Goal: Information Seeking & Learning: Find contact information

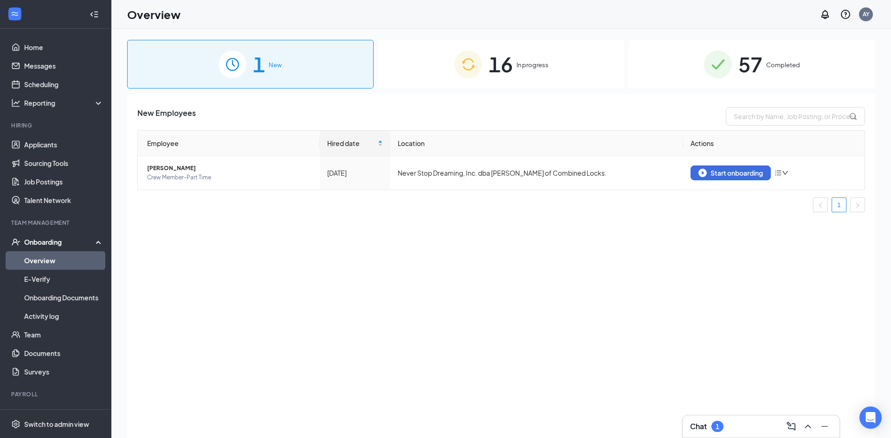
click at [524, 69] on span "In progress" at bounding box center [532, 64] width 32 height 9
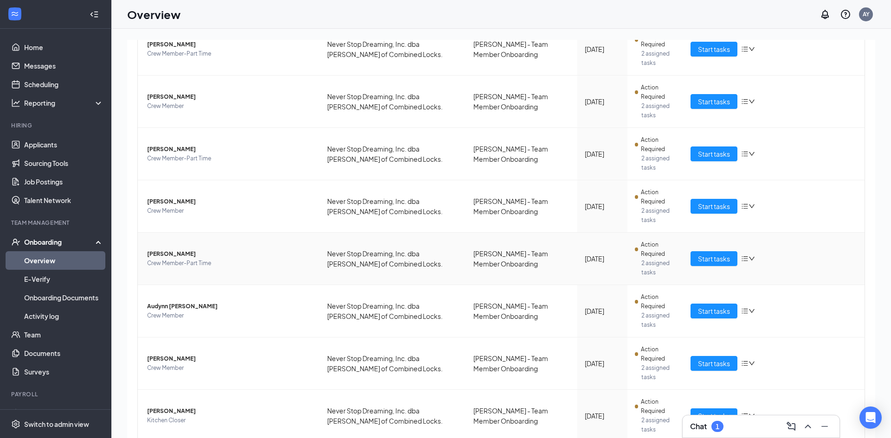
scroll to position [149, 0]
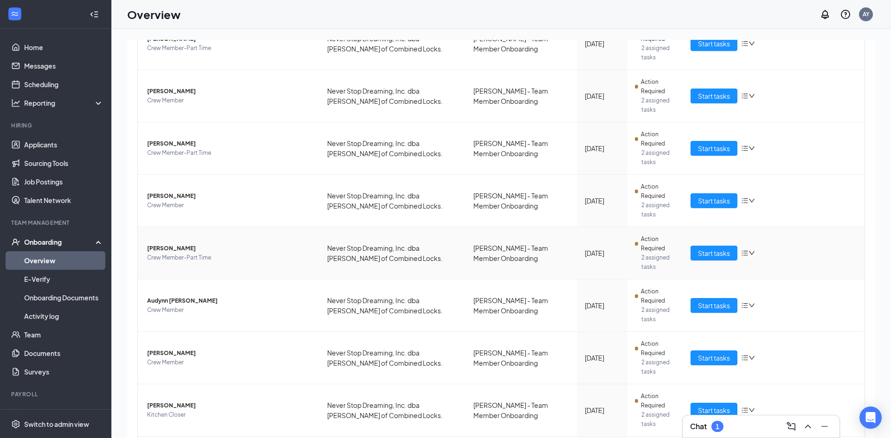
click at [279, 253] on span "Crew Member-Part Time" at bounding box center [229, 257] width 165 height 9
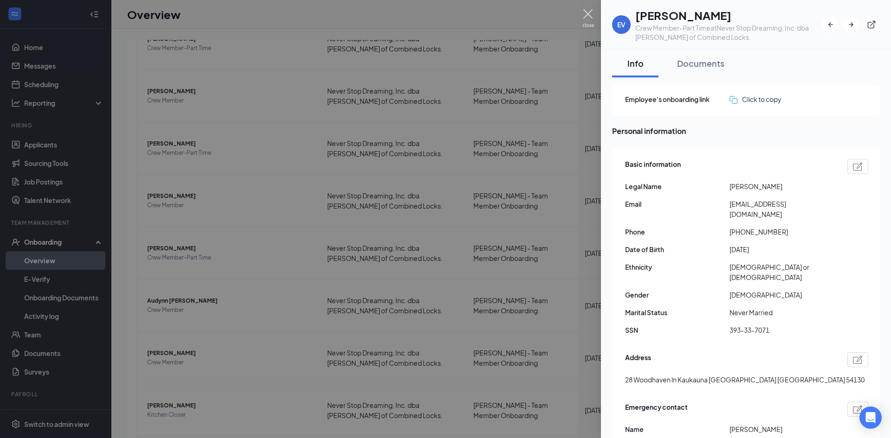
click at [588, 17] on img at bounding box center [588, 18] width 12 height 18
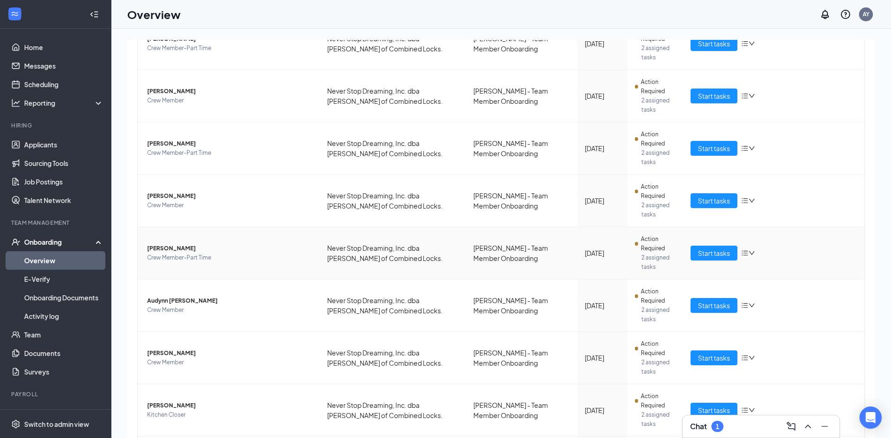
click at [176, 244] on span "[PERSON_NAME]" at bounding box center [229, 248] width 165 height 9
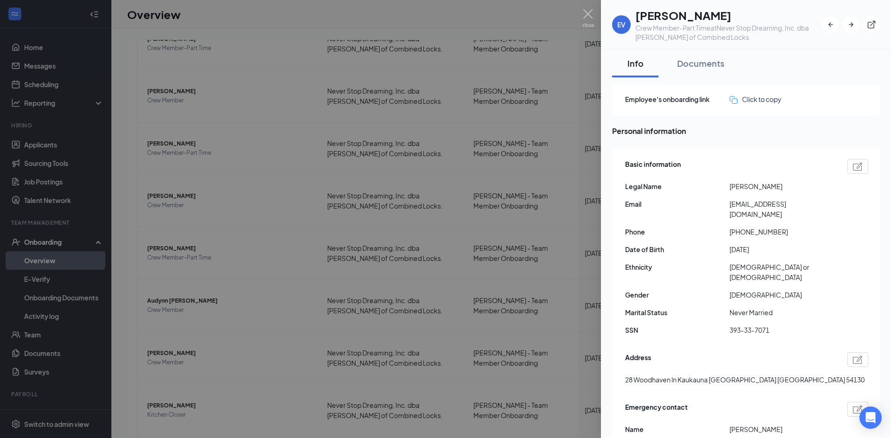
click at [660, 18] on h1 "[PERSON_NAME]" at bounding box center [728, 15] width 187 height 16
copy h1 "[PERSON_NAME]"
click at [706, 15] on h1 "[PERSON_NAME]" at bounding box center [728, 15] width 187 height 16
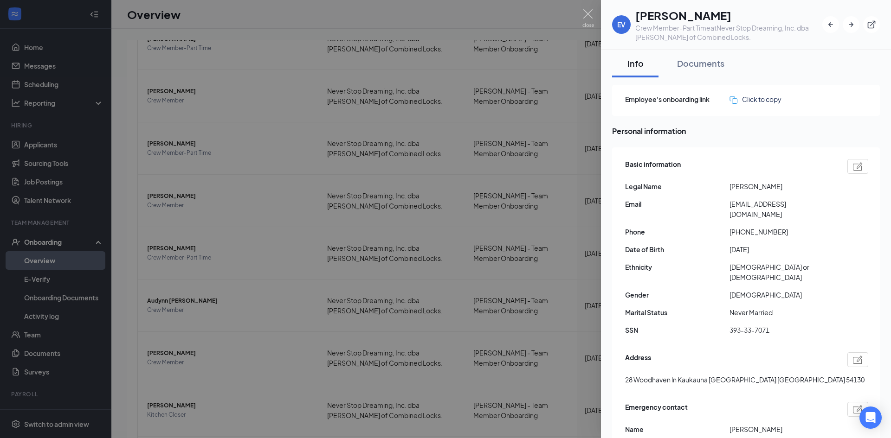
copy h1 "[PERSON_NAME]"
click at [746, 206] on span "[EMAIL_ADDRESS][DOMAIN_NAME]" at bounding box center [781, 209] width 104 height 20
click at [747, 206] on span "[EMAIL_ADDRESS][DOMAIN_NAME]" at bounding box center [781, 209] width 104 height 20
copy span "[EMAIL_ADDRESS][DOMAIN_NAME]"
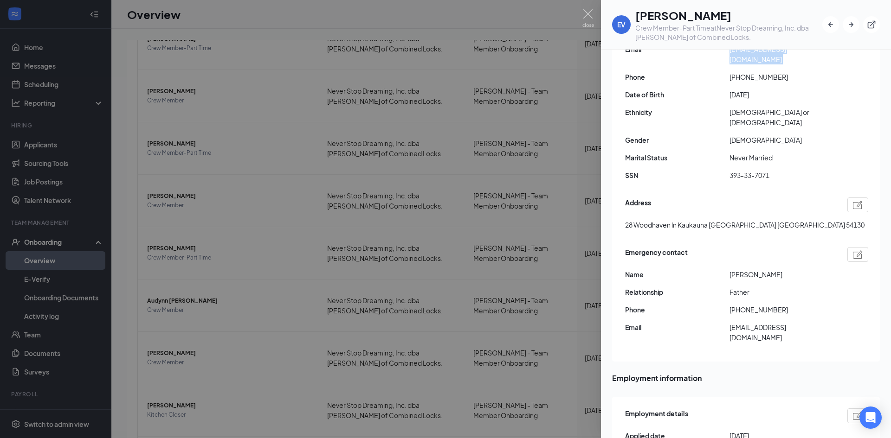
scroll to position [154, 0]
click at [629, 221] on span "28 Woodhaven ln Kaukauna [GEOGRAPHIC_DATA] [GEOGRAPHIC_DATA] 54130" at bounding box center [744, 226] width 239 height 10
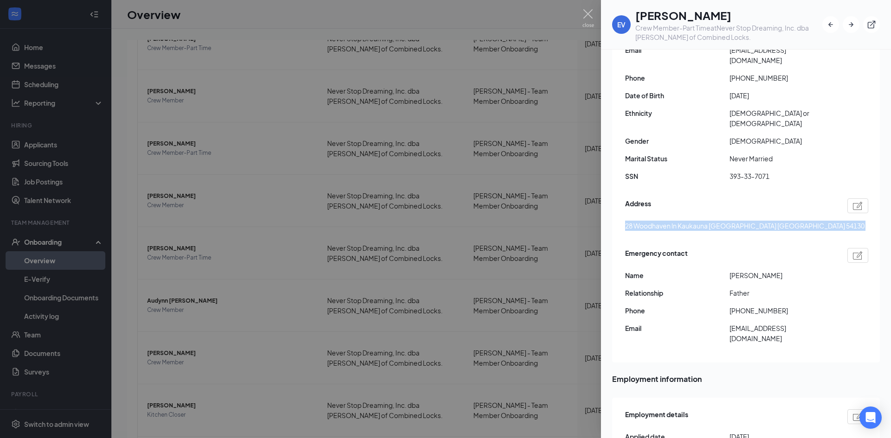
click at [629, 221] on span "28 Woodhaven ln Kaukauna [GEOGRAPHIC_DATA] [GEOGRAPHIC_DATA] 54130" at bounding box center [744, 226] width 239 height 10
click at [654, 221] on span "28 Woodhaven ln Kaukauna [GEOGRAPHIC_DATA] [GEOGRAPHIC_DATA] 54130" at bounding box center [744, 226] width 239 height 10
click at [671, 221] on span "28 Woodhaven ln Kaukauna [GEOGRAPHIC_DATA] [GEOGRAPHIC_DATA] 54130" at bounding box center [744, 226] width 239 height 10
drag, startPoint x: 676, startPoint y: 206, endPoint x: 625, endPoint y: 207, distance: 51.0
click at [625, 221] on span "28 Woodhaven ln Kaukauna [GEOGRAPHIC_DATA] [GEOGRAPHIC_DATA] 54130" at bounding box center [744, 226] width 239 height 10
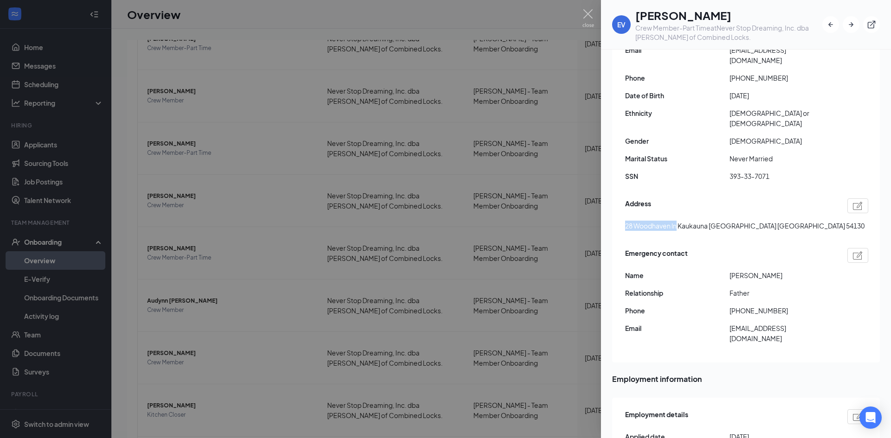
copy span "28 Woodhaven ln"
click at [760, 73] on span "[PHONE_NUMBER]" at bounding box center [781, 78] width 104 height 10
copy span "19207408813"
click at [587, 19] on img at bounding box center [588, 18] width 12 height 18
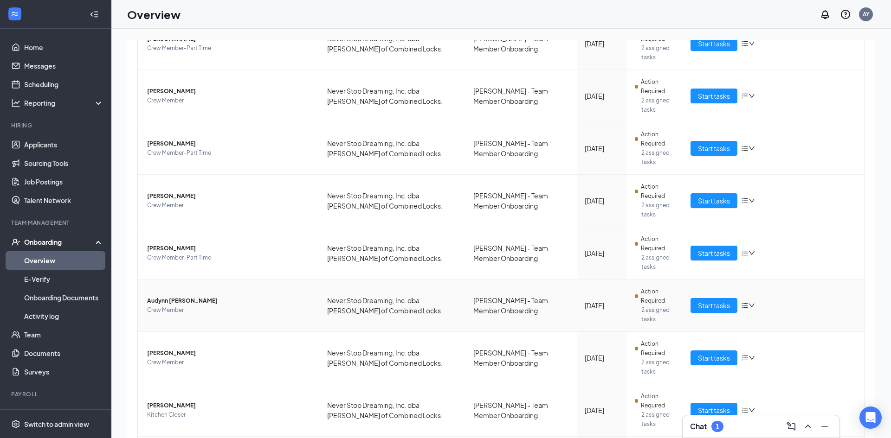
click at [184, 296] on span "Audynn [PERSON_NAME]" at bounding box center [229, 300] width 165 height 9
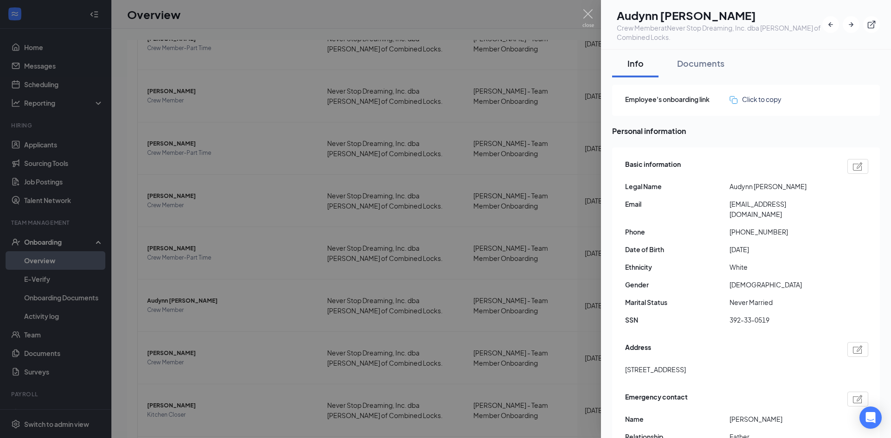
click at [657, 19] on h1 "Audynn [PERSON_NAME]" at bounding box center [718, 15] width 205 height 16
copy h1 "Audynn"
click at [721, 12] on h1 "Audynn [PERSON_NAME]" at bounding box center [718, 15] width 205 height 16
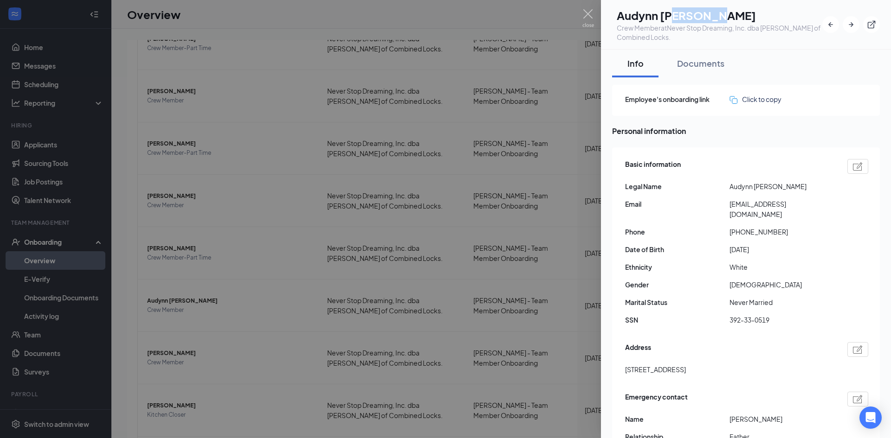
copy h1 "[PERSON_NAME]"
click at [753, 205] on span "[EMAIL_ADDRESS][DOMAIN_NAME]" at bounding box center [781, 209] width 104 height 20
click at [754, 206] on span "[EMAIL_ADDRESS][DOMAIN_NAME]" at bounding box center [781, 209] width 104 height 20
copy span "[EMAIL_ADDRESS][DOMAIN_NAME]"
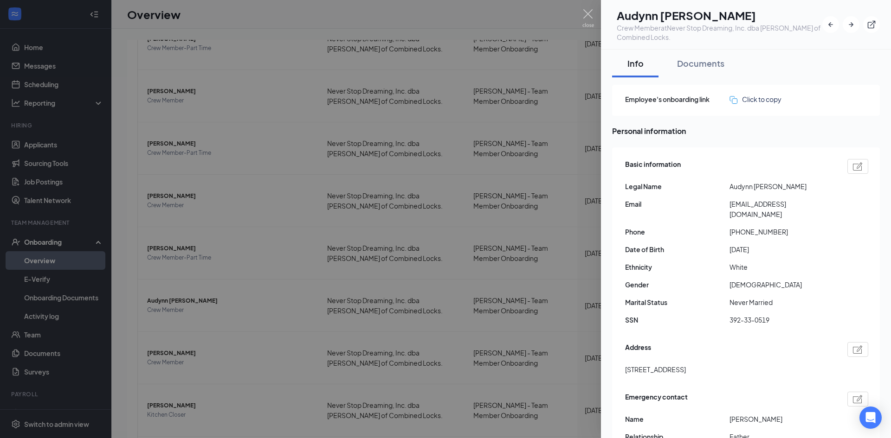
click at [753, 227] on span "[PHONE_NUMBER]" at bounding box center [781, 232] width 104 height 10
copy span "19203810428"
drag, startPoint x: 626, startPoint y: 361, endPoint x: 664, endPoint y: 362, distance: 38.0
click at [664, 365] on span "[STREET_ADDRESS]" at bounding box center [655, 370] width 61 height 10
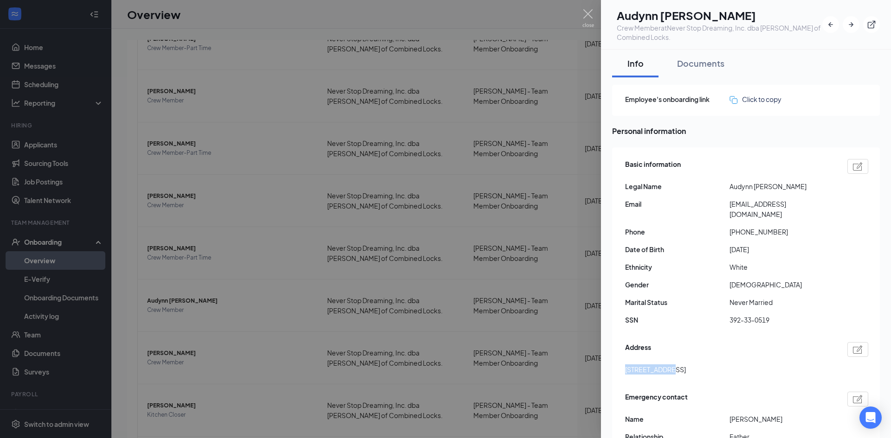
copy span "[STREET_ADDRESS]"
click at [589, 14] on img at bounding box center [588, 18] width 12 height 18
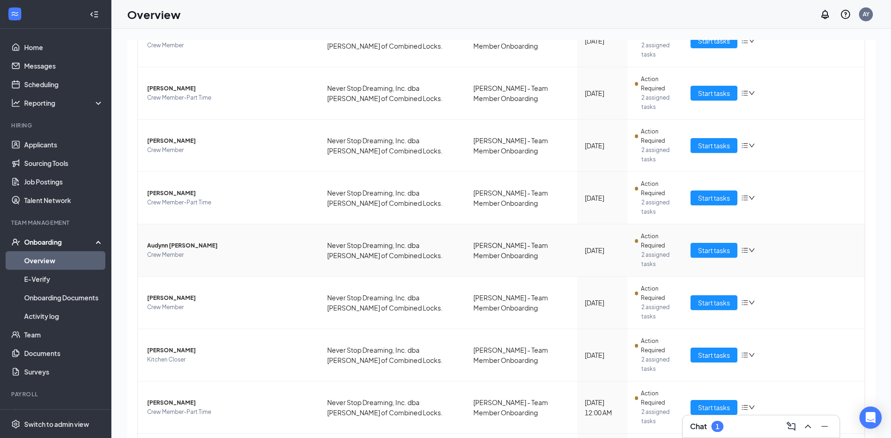
scroll to position [212, 0]
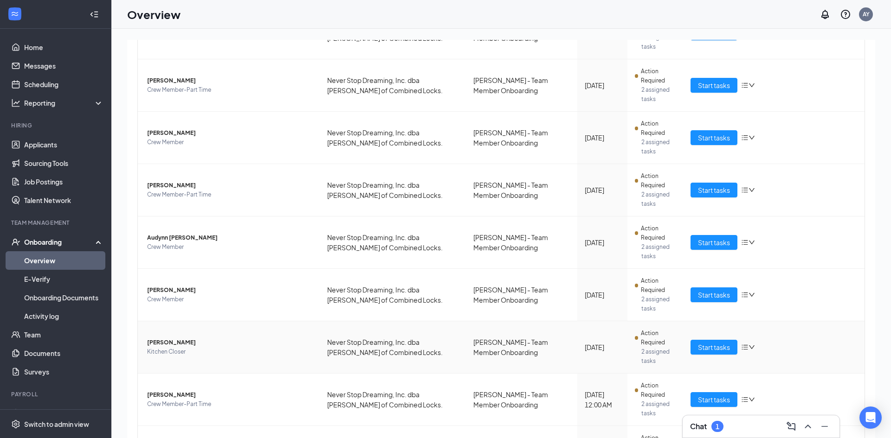
click at [169, 338] on span "[PERSON_NAME]" at bounding box center [229, 342] width 165 height 9
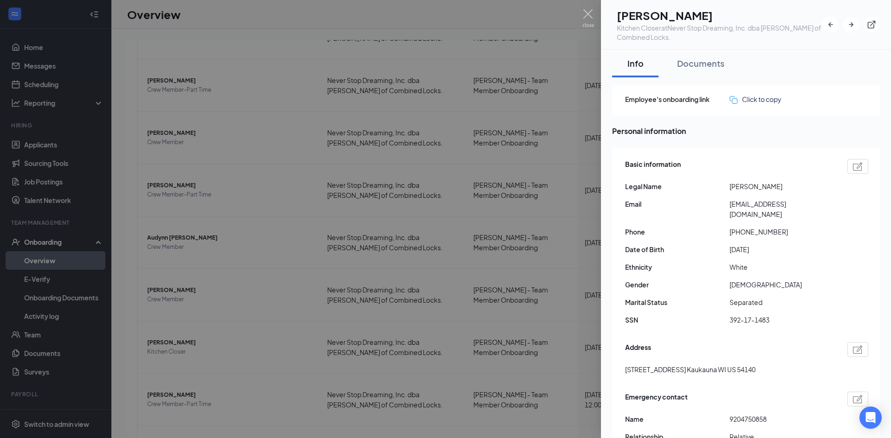
click at [661, 19] on h1 "[PERSON_NAME]" at bounding box center [718, 15] width 205 height 16
click at [719, 17] on h1 "[PERSON_NAME]" at bounding box center [718, 15] width 205 height 16
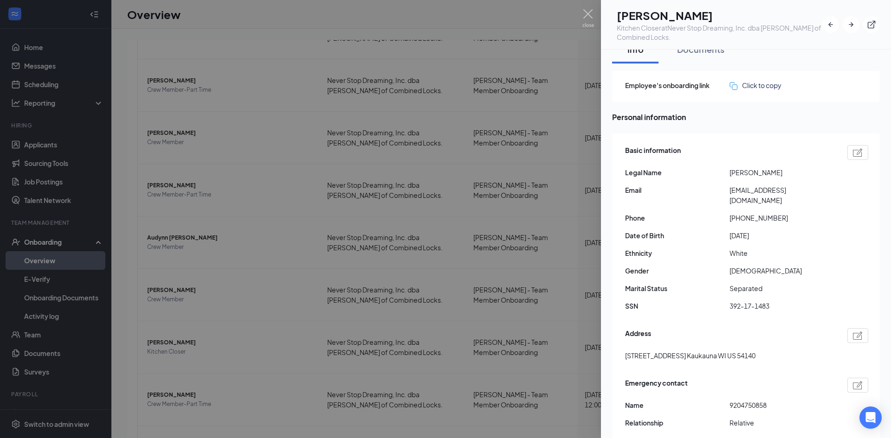
scroll to position [14, 0]
drag, startPoint x: 626, startPoint y: 348, endPoint x: 662, endPoint y: 349, distance: 36.7
click at [669, 351] on div "Address [STREET_ADDRESS] Kaukauna WI US 54140" at bounding box center [746, 347] width 243 height 42
drag, startPoint x: 738, startPoint y: 207, endPoint x: 775, endPoint y: 206, distance: 36.7
click at [775, 212] on span "[PHONE_NUMBER]" at bounding box center [781, 217] width 104 height 10
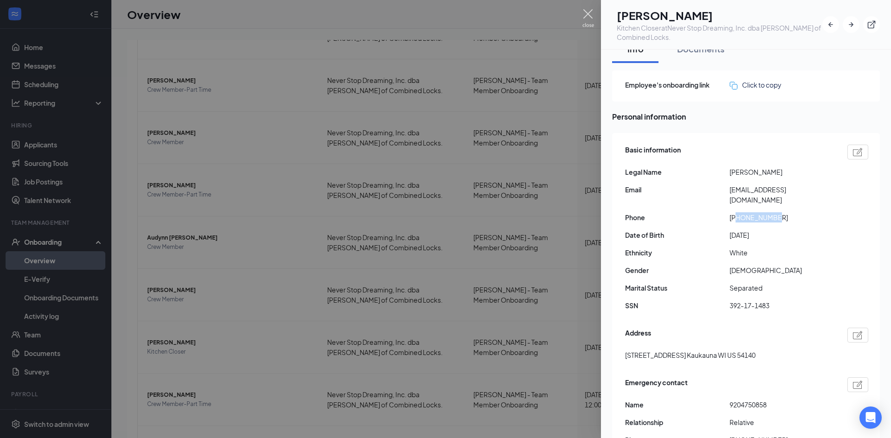
click at [586, 17] on img at bounding box center [588, 18] width 12 height 18
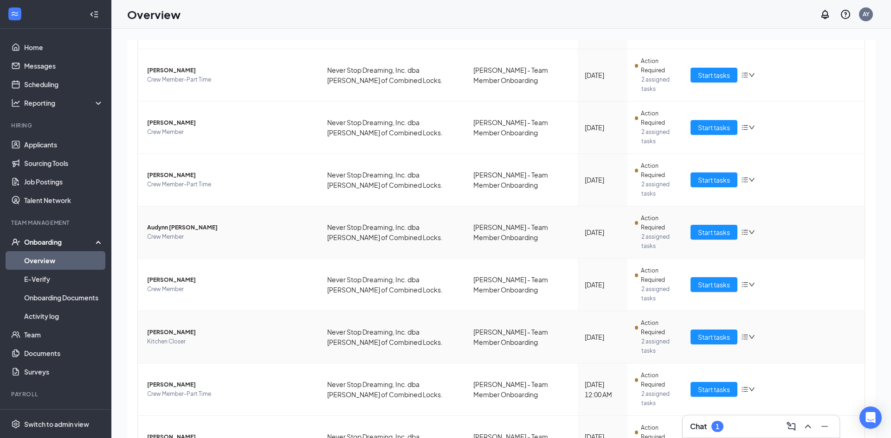
scroll to position [274, 0]
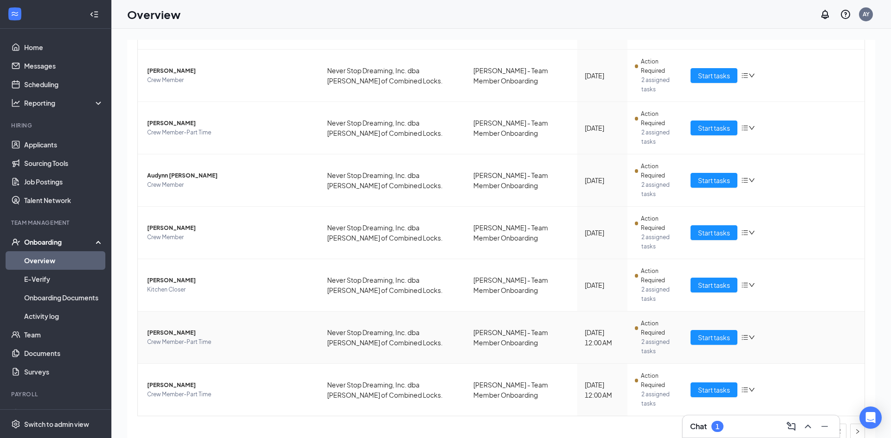
click at [170, 328] on span "[PERSON_NAME]" at bounding box center [229, 332] width 165 height 9
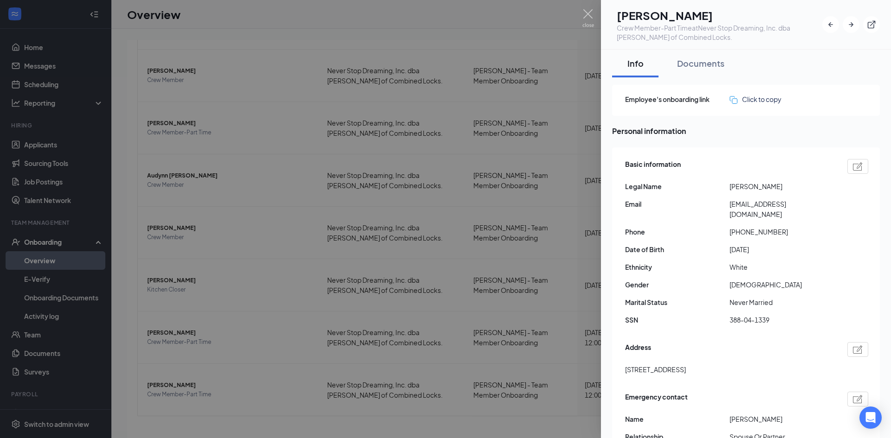
click at [656, 17] on h1 "[PERSON_NAME]" at bounding box center [718, 15] width 205 height 16
click at [688, 14] on h1 "[PERSON_NAME]" at bounding box center [718, 15] width 205 height 16
click at [740, 227] on span "[PHONE_NUMBER]" at bounding box center [781, 232] width 104 height 10
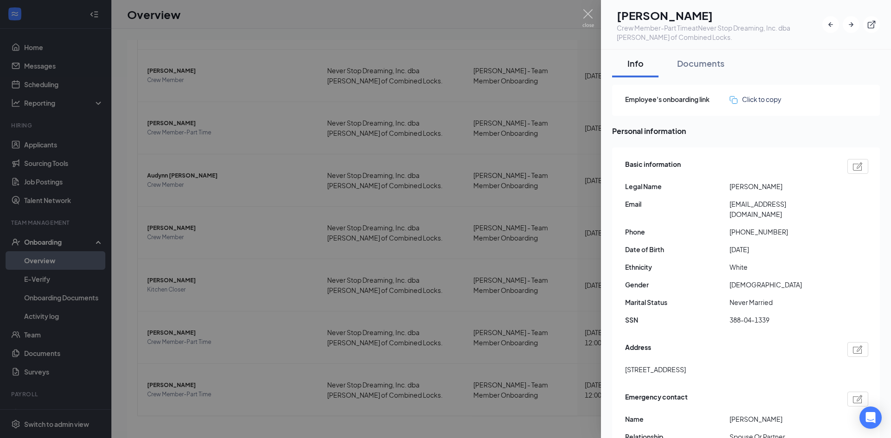
click at [740, 227] on span "[PHONE_NUMBER]" at bounding box center [781, 232] width 104 height 10
drag, startPoint x: 625, startPoint y: 361, endPoint x: 683, endPoint y: 361, distance: 58.0
click at [683, 365] on span "[STREET_ADDRESS]" at bounding box center [655, 370] width 61 height 10
click at [686, 365] on span "[STREET_ADDRESS]" at bounding box center [655, 370] width 61 height 10
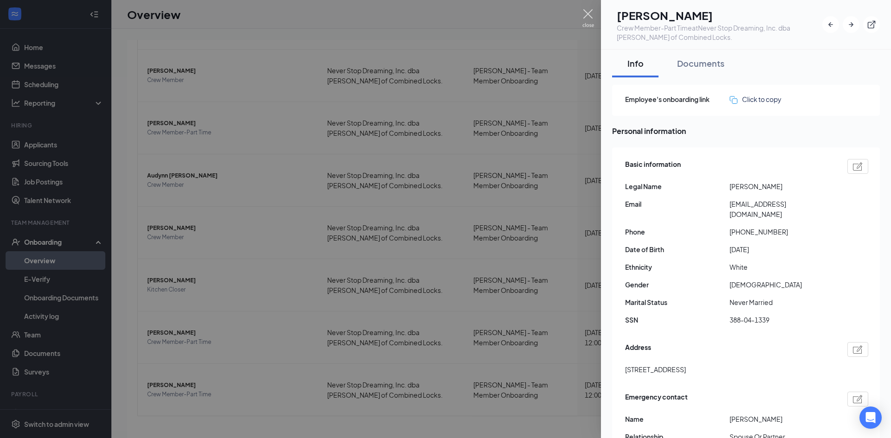
drag, startPoint x: 590, startPoint y: 16, endPoint x: 488, endPoint y: 39, distance: 104.1
click at [590, 16] on img at bounding box center [588, 18] width 12 height 18
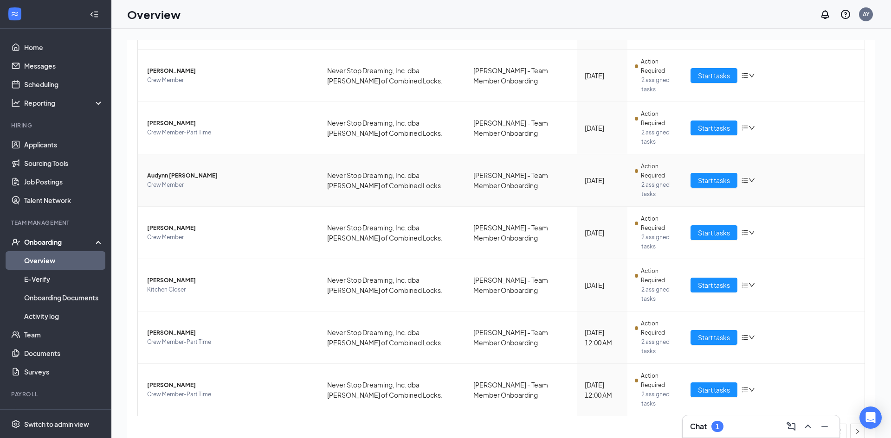
scroll to position [42, 0]
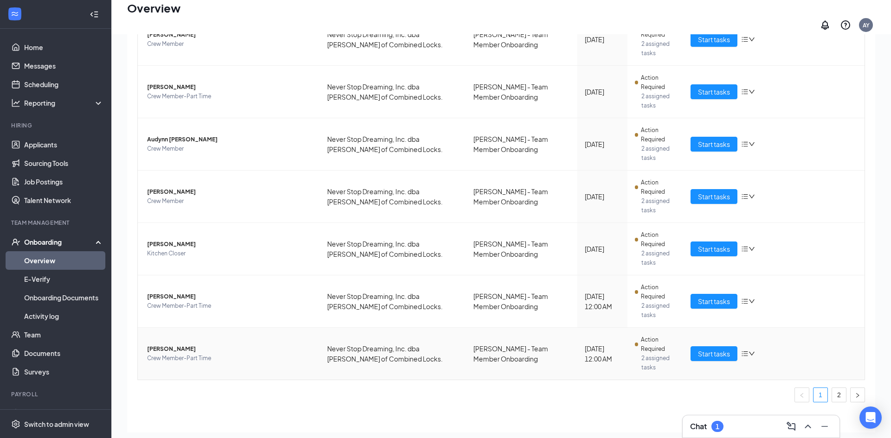
click at [164, 345] on span "[PERSON_NAME]" at bounding box center [229, 349] width 165 height 9
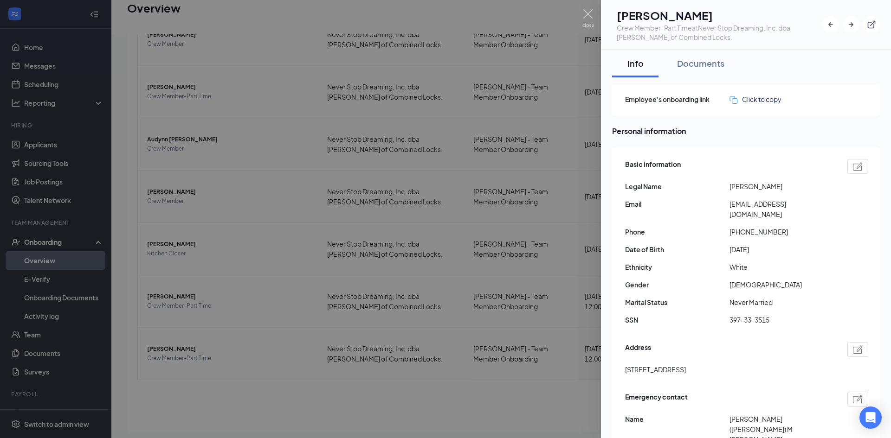
click at [663, 13] on h1 "[PERSON_NAME]" at bounding box center [718, 15] width 205 height 16
click at [662, 18] on h1 "[PERSON_NAME]" at bounding box center [718, 15] width 205 height 16
click at [700, 14] on h1 "[PERSON_NAME]" at bounding box center [718, 15] width 205 height 16
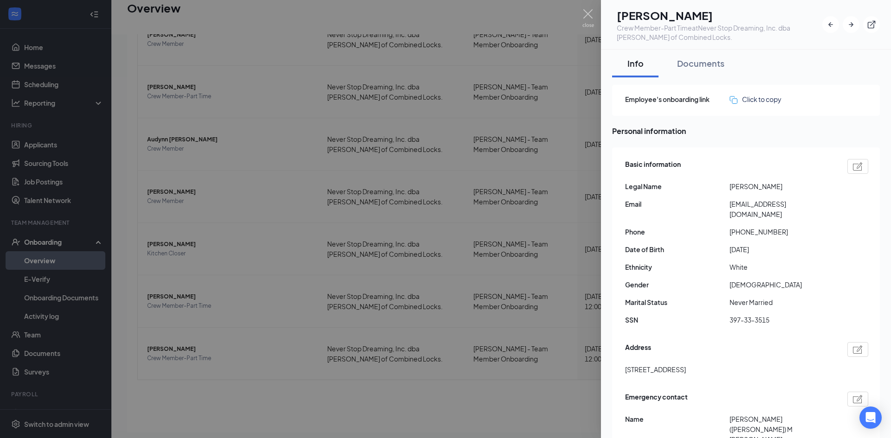
click at [700, 15] on h1 "[PERSON_NAME]" at bounding box center [718, 15] width 205 height 16
click at [751, 227] on span "[PHONE_NUMBER]" at bounding box center [781, 232] width 104 height 10
drag, startPoint x: 626, startPoint y: 360, endPoint x: 689, endPoint y: 364, distance: 63.2
click at [686, 365] on span "[STREET_ADDRESS]" at bounding box center [655, 370] width 61 height 10
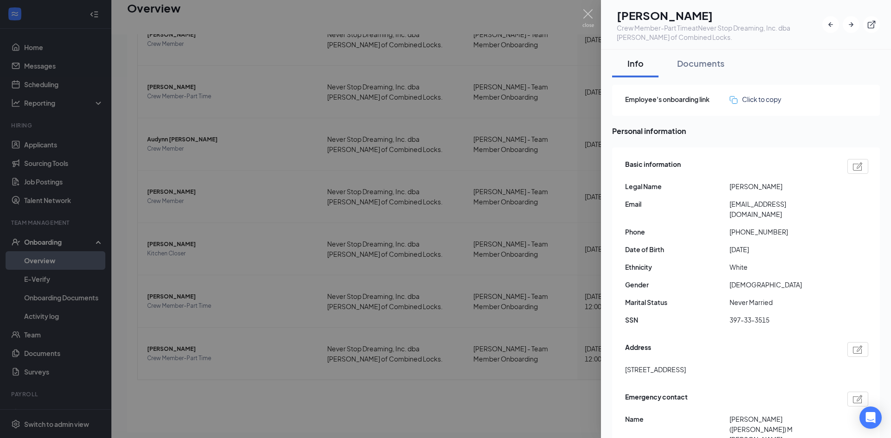
click at [759, 203] on span "[EMAIL_ADDRESS][DOMAIN_NAME]" at bounding box center [781, 209] width 104 height 20
click at [592, 13] on img at bounding box center [588, 18] width 12 height 18
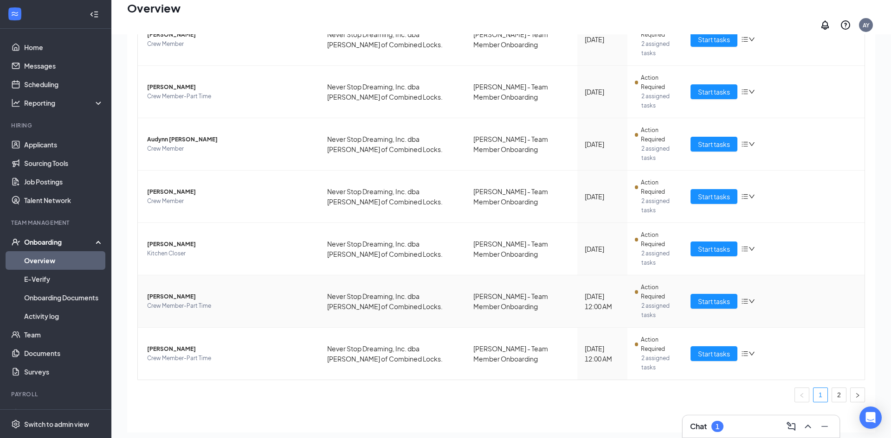
click at [173, 292] on span "[PERSON_NAME]" at bounding box center [229, 296] width 165 height 9
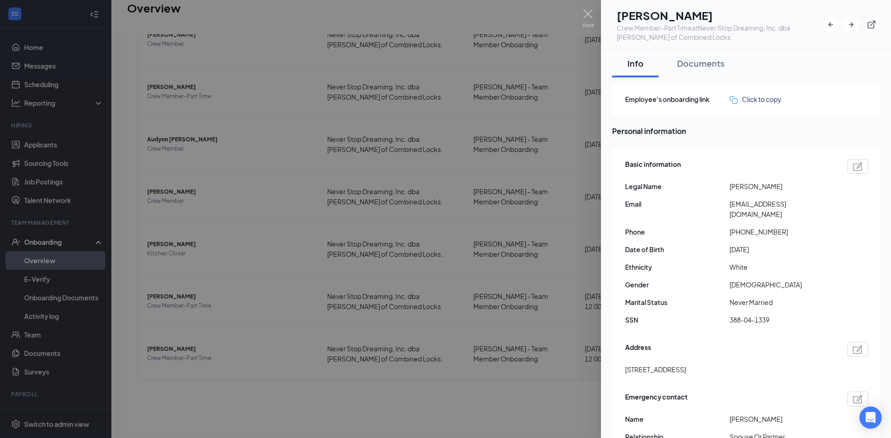
click at [755, 205] on span "[EMAIL_ADDRESS][DOMAIN_NAME]" at bounding box center [781, 209] width 104 height 20
click at [585, 17] on img at bounding box center [588, 18] width 12 height 18
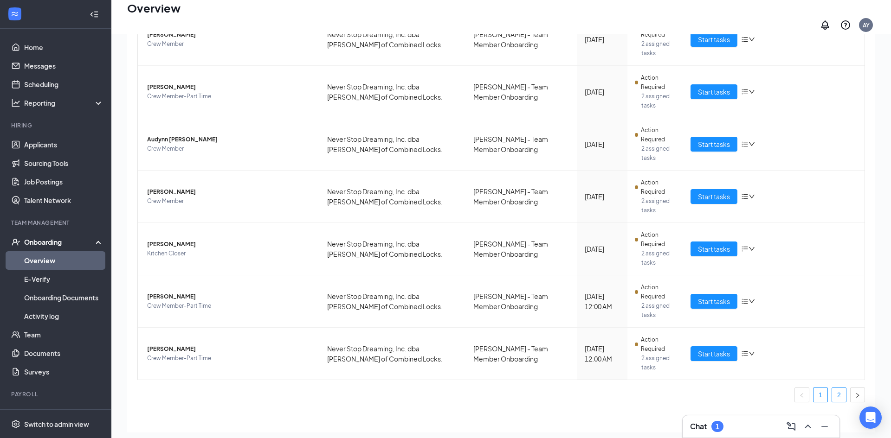
click at [838, 388] on link "2" at bounding box center [839, 395] width 14 height 14
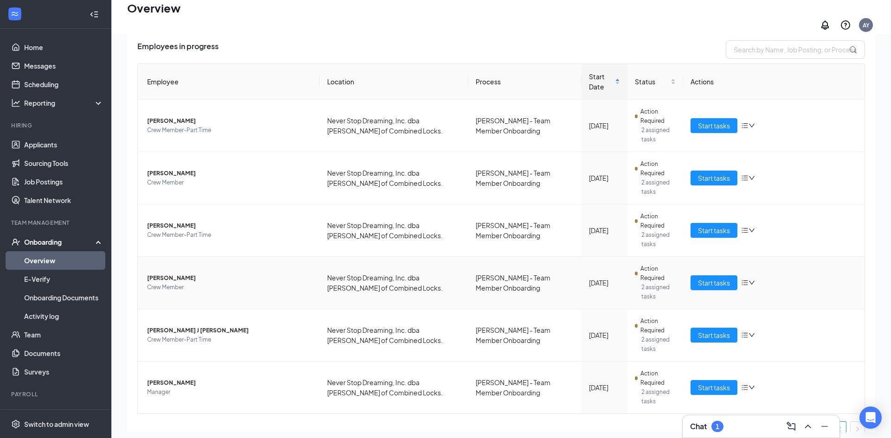
scroll to position [14, 0]
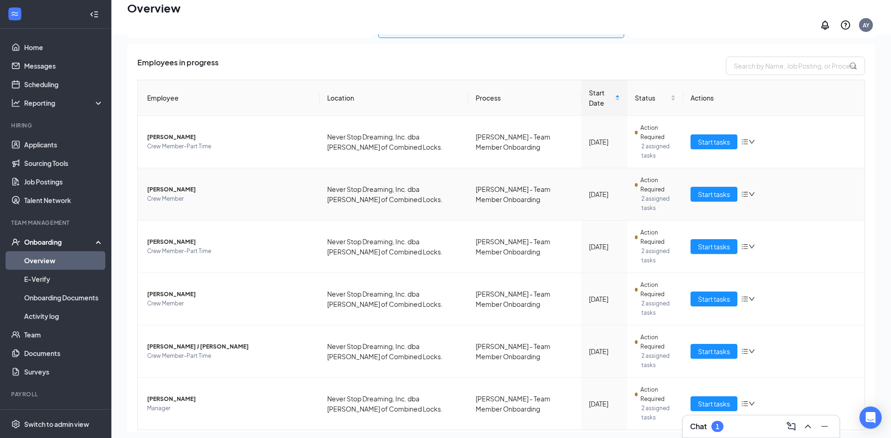
click at [180, 185] on span "[PERSON_NAME]" at bounding box center [229, 189] width 165 height 9
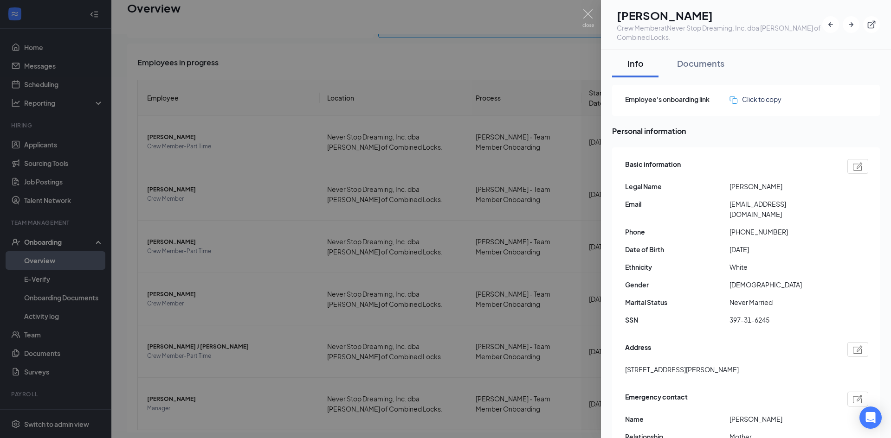
click at [646, 14] on h1 "[PERSON_NAME]" at bounding box center [718, 15] width 205 height 16
click at [681, 13] on h1 "[PERSON_NAME]" at bounding box center [718, 15] width 205 height 16
click at [750, 227] on span "[PHONE_NUMBER]" at bounding box center [781, 232] width 104 height 10
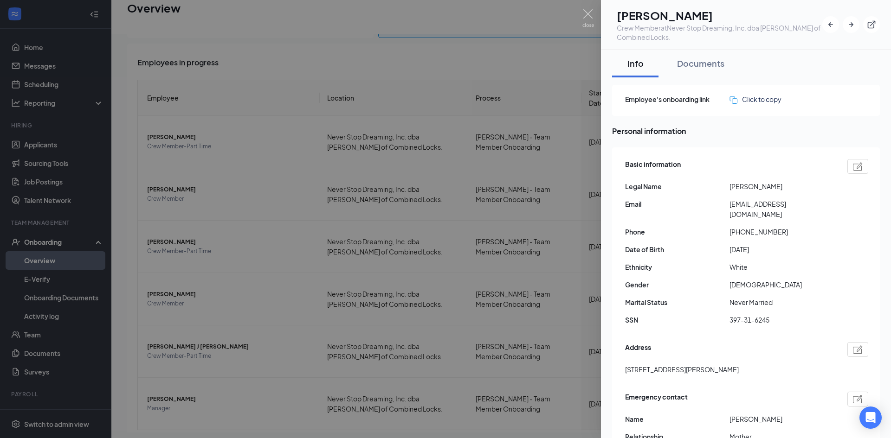
click at [750, 227] on span "[PHONE_NUMBER]" at bounding box center [781, 232] width 104 height 10
click at [766, 227] on span "[PHONE_NUMBER]" at bounding box center [781, 232] width 104 height 10
click at [756, 205] on span "[EMAIL_ADDRESS][DOMAIN_NAME]" at bounding box center [781, 209] width 104 height 20
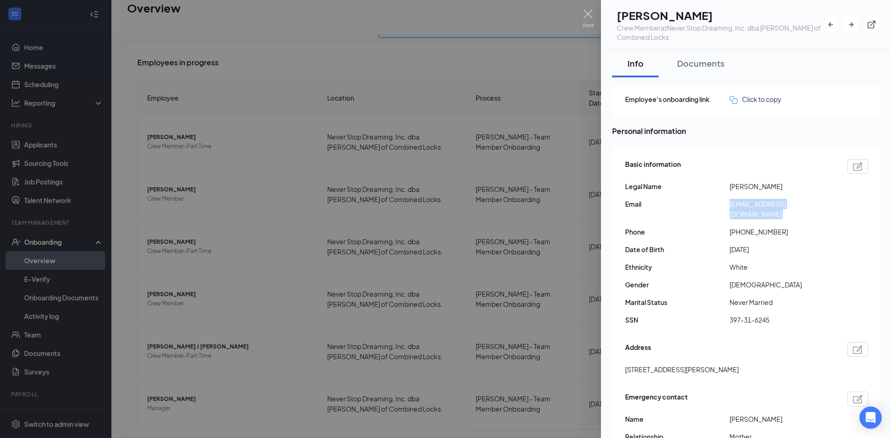
click at [756, 205] on span "[EMAIL_ADDRESS][DOMAIN_NAME]" at bounding box center [781, 209] width 104 height 20
drag, startPoint x: 627, startPoint y: 360, endPoint x: 667, endPoint y: 356, distance: 39.7
click at [667, 365] on span "[STREET_ADDRESS][PERSON_NAME]" at bounding box center [682, 370] width 114 height 10
drag, startPoint x: 677, startPoint y: 359, endPoint x: 625, endPoint y: 360, distance: 52.4
click at [625, 365] on span "[STREET_ADDRESS][PERSON_NAME]" at bounding box center [682, 370] width 114 height 10
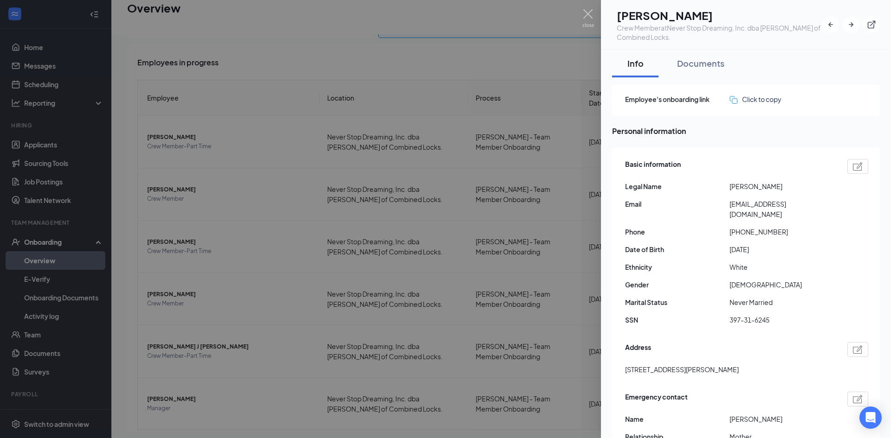
click at [738, 365] on span "[STREET_ADDRESS][PERSON_NAME]" at bounding box center [682, 370] width 114 height 10
click at [586, 13] on img at bounding box center [588, 18] width 12 height 18
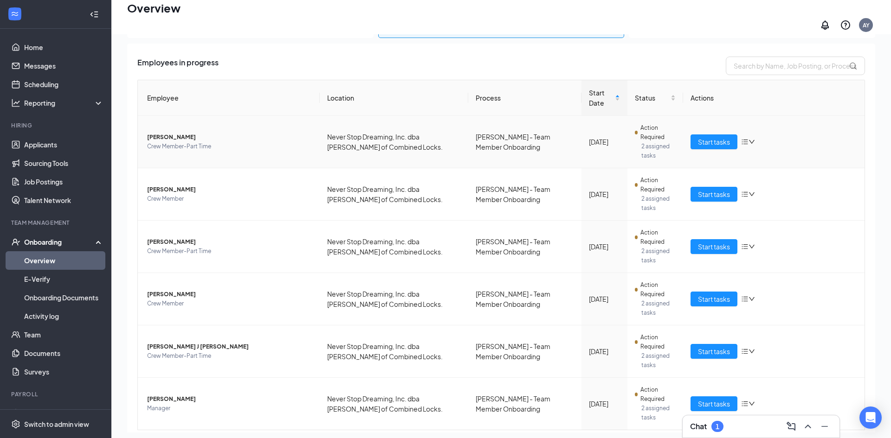
click at [165, 142] on span "Crew Member-Part Time" at bounding box center [229, 146] width 165 height 9
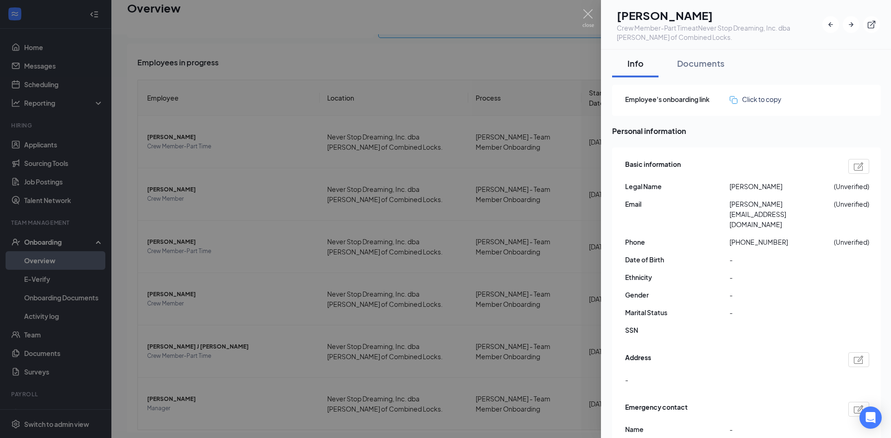
click at [649, 20] on h1 "[PERSON_NAME]" at bounding box center [718, 15] width 205 height 16
click at [697, 10] on h1 "[PERSON_NAME]" at bounding box center [718, 15] width 205 height 16
click at [748, 237] on span "[PHONE_NUMBER]" at bounding box center [781, 242] width 104 height 10
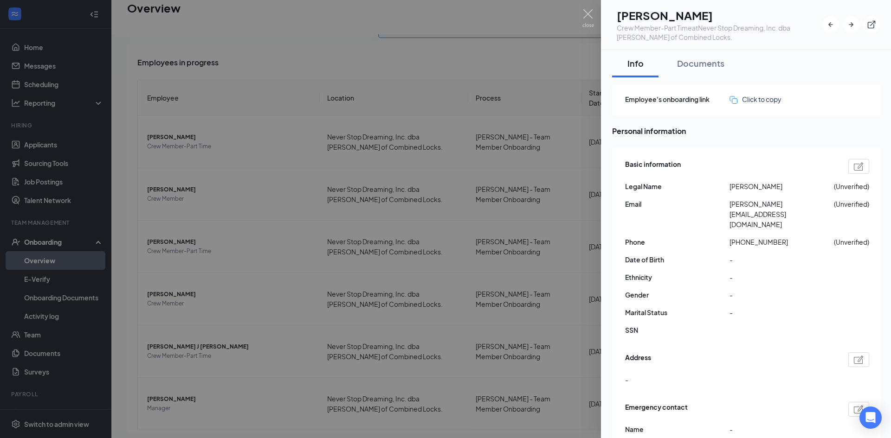
click at [748, 237] on span "[PHONE_NUMBER]" at bounding box center [781, 242] width 104 height 10
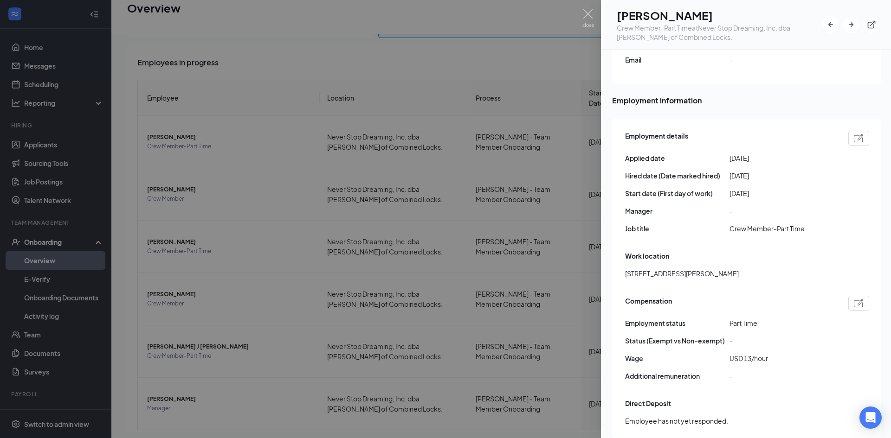
scroll to position [430, 0]
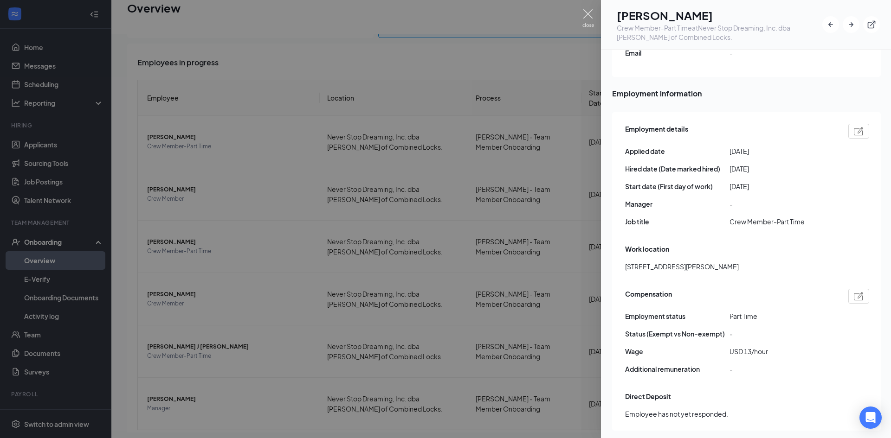
click at [586, 21] on img at bounding box center [588, 18] width 12 height 18
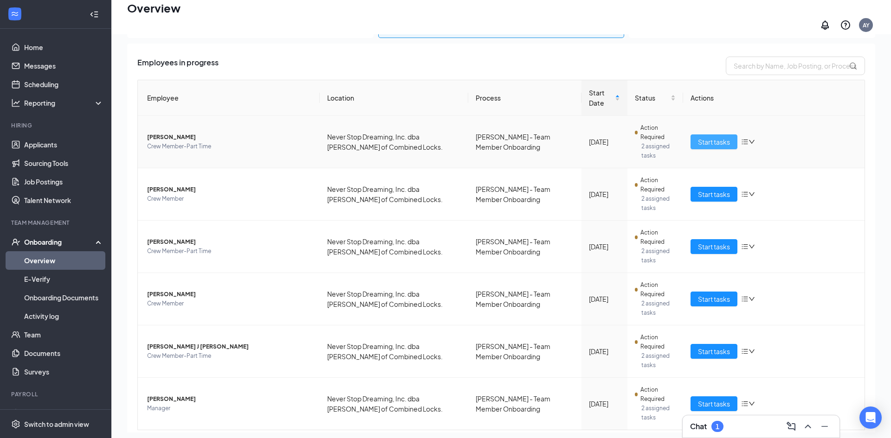
click at [707, 138] on span "Start tasks" at bounding box center [714, 142] width 32 height 10
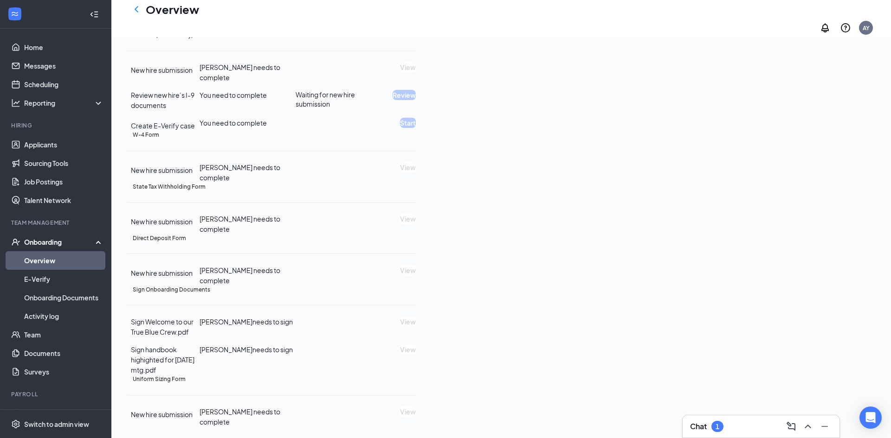
scroll to position [131, 0]
click at [808, 428] on icon "ChevronUp" at bounding box center [807, 426] width 11 height 11
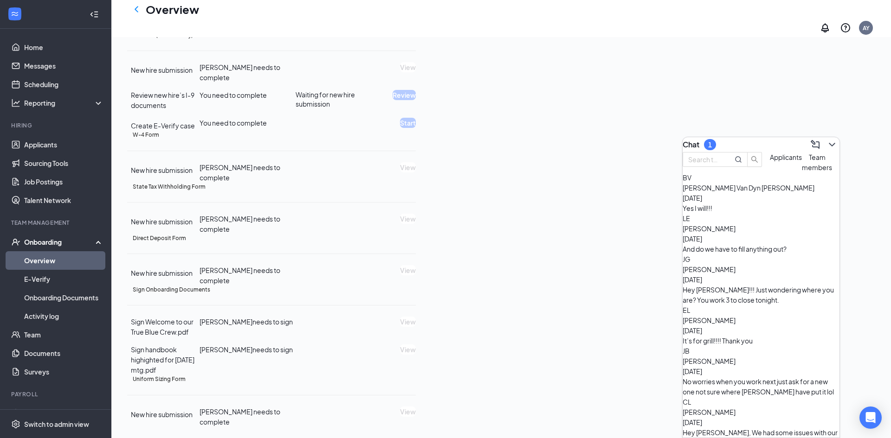
click at [770, 161] on span "Applicants" at bounding box center [786, 157] width 32 height 8
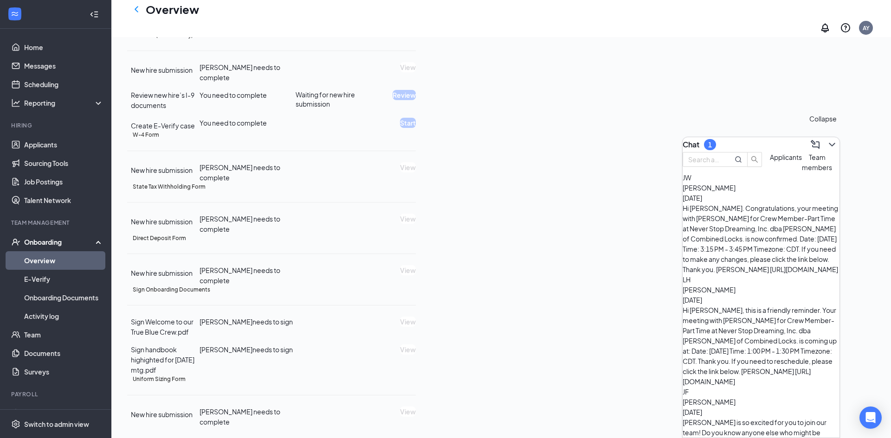
click at [827, 141] on icon "ChevronDown" at bounding box center [831, 144] width 11 height 11
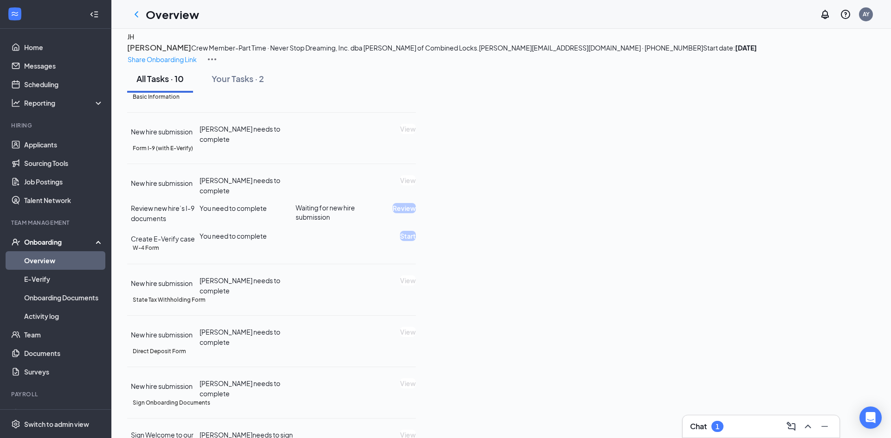
scroll to position [6, 0]
click at [191, 56] on h3 "[PERSON_NAME]" at bounding box center [159, 50] width 64 height 12
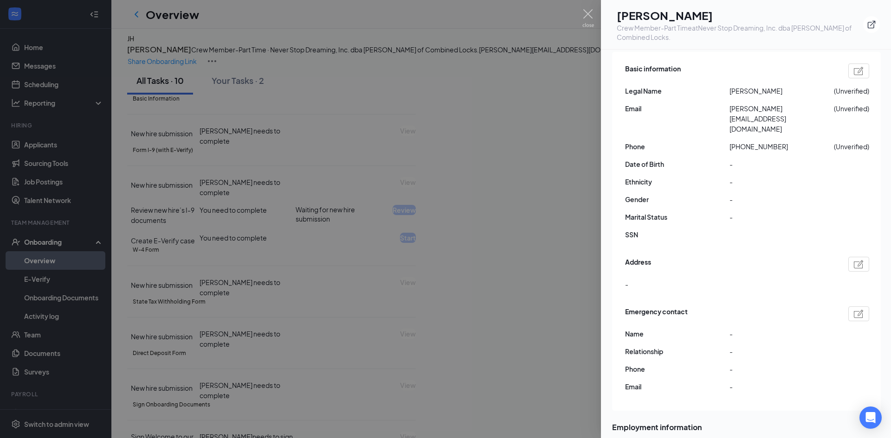
scroll to position [0, 0]
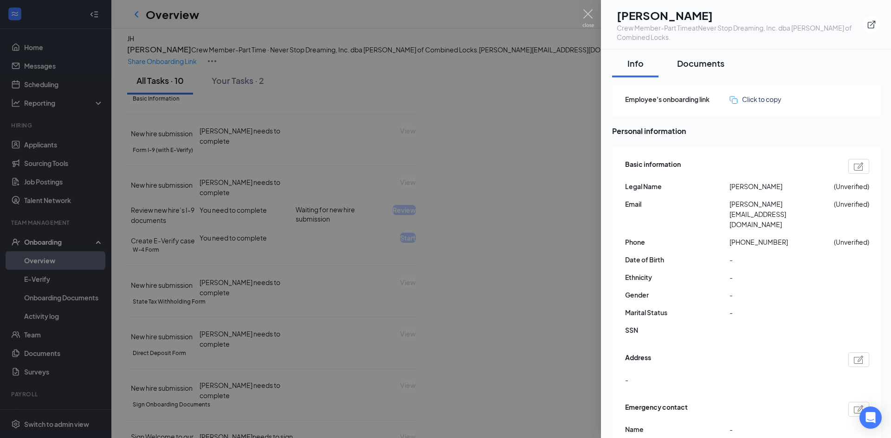
click at [702, 68] on div "Documents" at bounding box center [700, 64] width 47 height 12
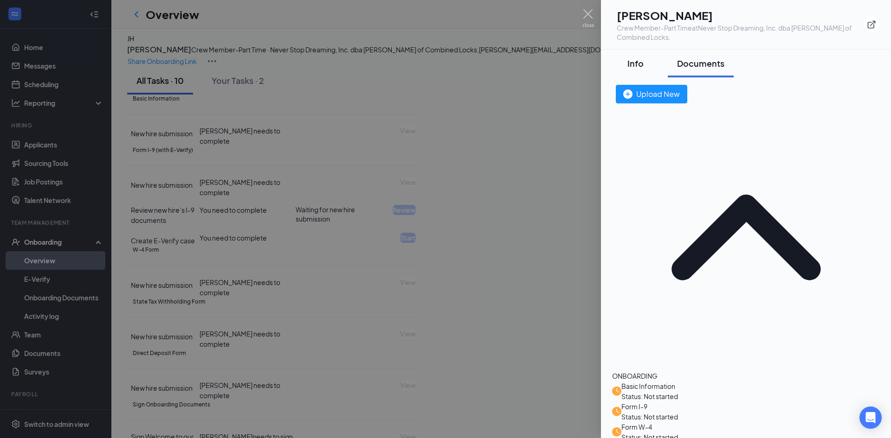
click at [629, 63] on div "Info" at bounding box center [635, 64] width 28 height 12
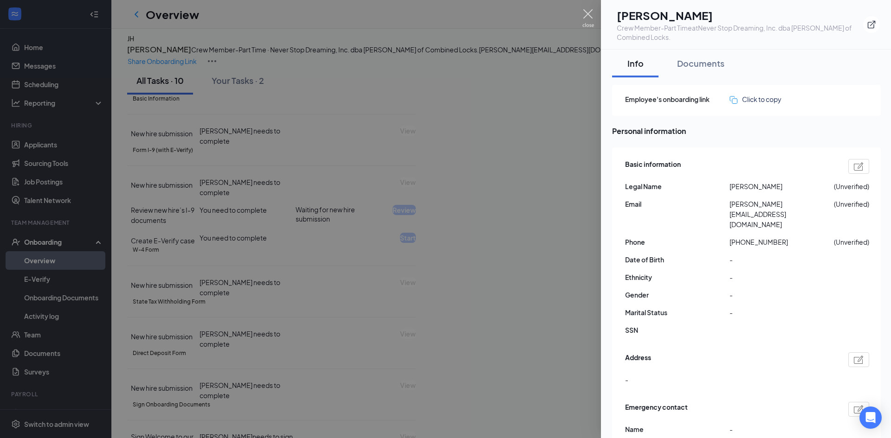
click at [586, 16] on img at bounding box center [588, 18] width 12 height 18
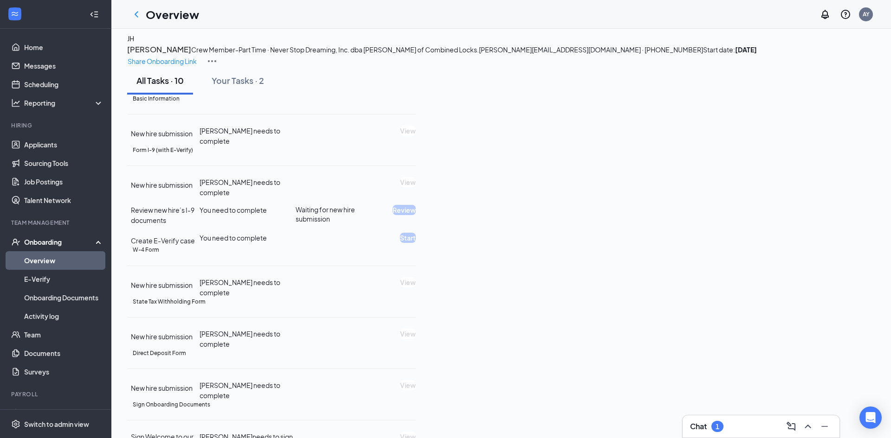
click at [218, 56] on img at bounding box center [211, 61] width 11 height 11
click at [140, 14] on icon "ChevronLeft" at bounding box center [136, 14] width 11 height 11
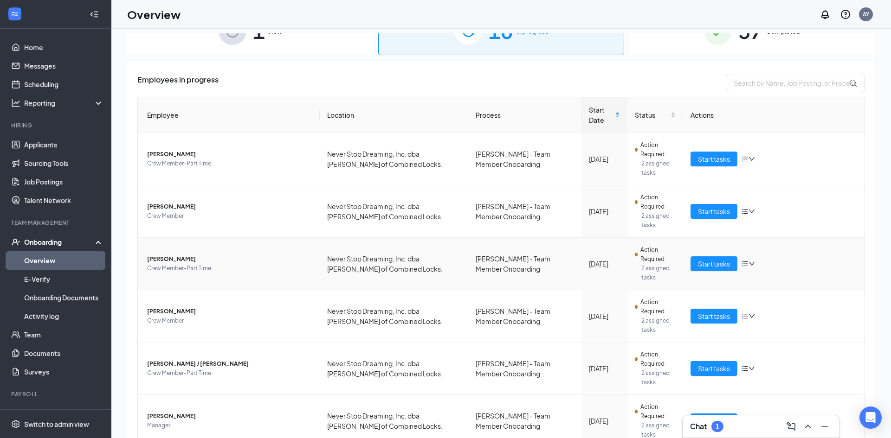
scroll to position [33, 0]
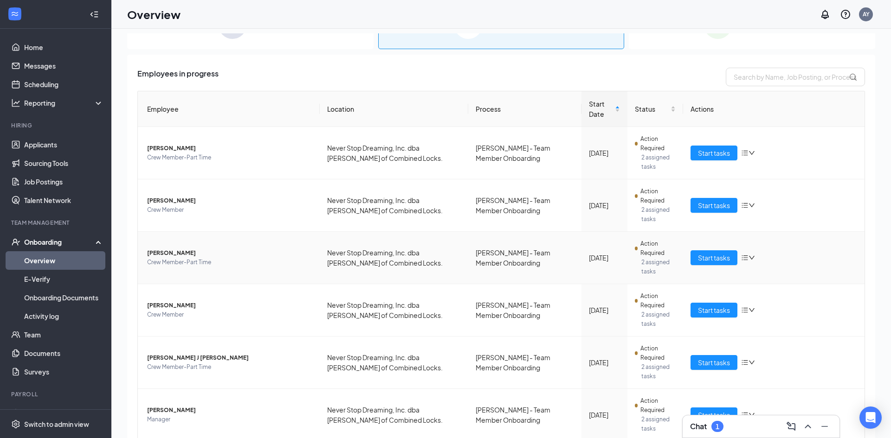
click at [167, 253] on span "[PERSON_NAME]" at bounding box center [229, 253] width 165 height 9
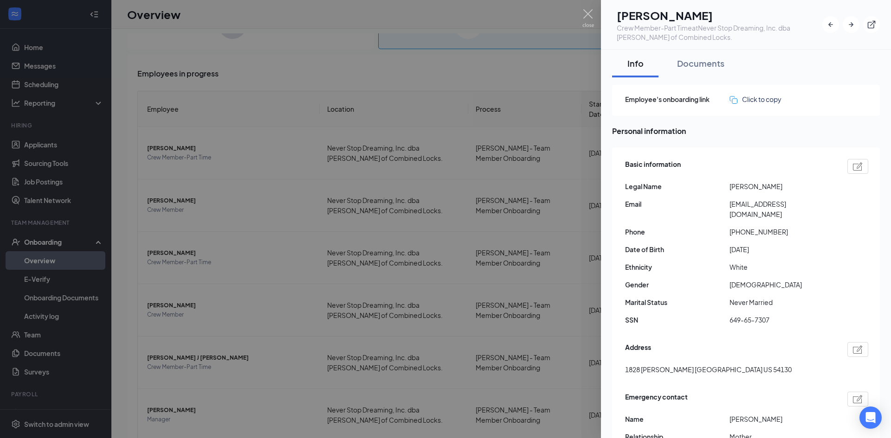
click at [655, 17] on h1 "[PERSON_NAME]" at bounding box center [718, 15] width 205 height 16
click at [698, 16] on h1 "[PERSON_NAME]" at bounding box center [718, 15] width 205 height 16
click at [743, 204] on span "[EMAIL_ADDRESS][DOMAIN_NAME]" at bounding box center [781, 209] width 104 height 20
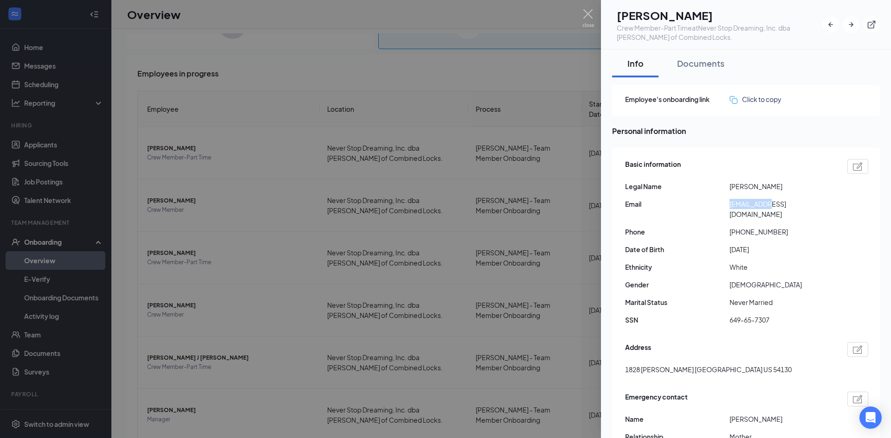
click at [743, 204] on span "[EMAIL_ADDRESS][DOMAIN_NAME]" at bounding box center [781, 209] width 104 height 20
click at [745, 203] on span "[EMAIL_ADDRESS][DOMAIN_NAME]" at bounding box center [781, 209] width 104 height 20
click at [743, 227] on span "[PHONE_NUMBER]" at bounding box center [781, 232] width 104 height 10
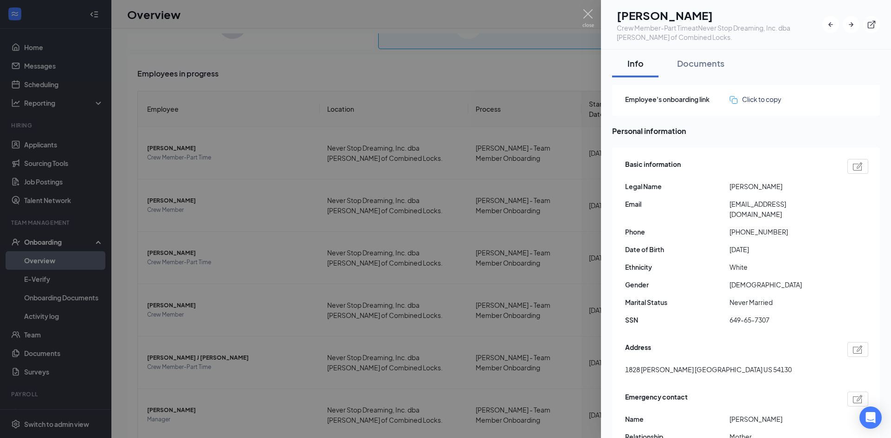
click at [743, 227] on span "[PHONE_NUMBER]" at bounding box center [781, 232] width 104 height 10
drag, startPoint x: 626, startPoint y: 361, endPoint x: 667, endPoint y: 368, distance: 41.4
click at [667, 368] on div "Address [STREET_ADDRESS][PERSON_NAME]" at bounding box center [746, 361] width 243 height 42
click at [587, 11] on img at bounding box center [588, 18] width 12 height 18
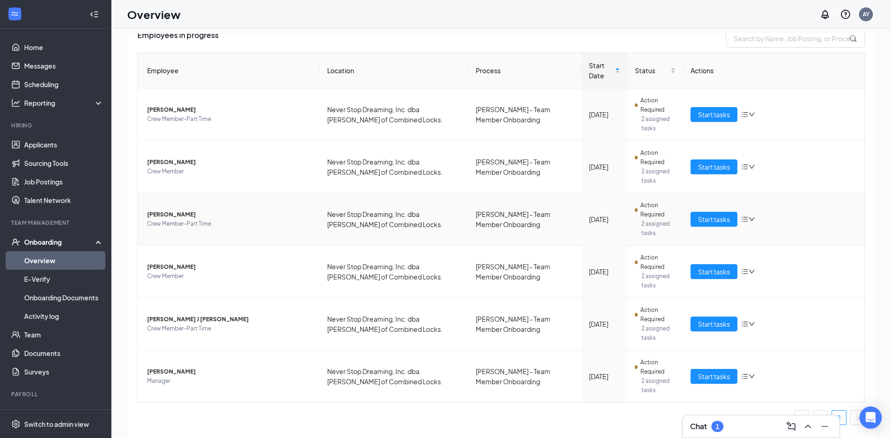
scroll to position [75, 0]
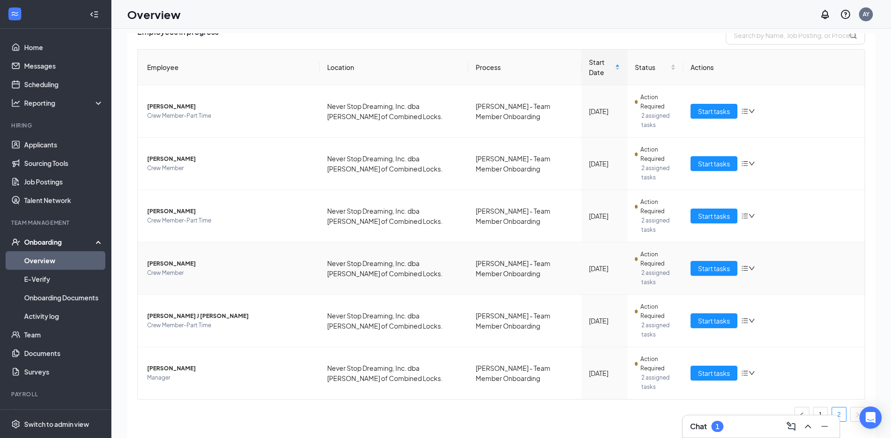
click at [170, 261] on span "[PERSON_NAME]" at bounding box center [229, 263] width 165 height 9
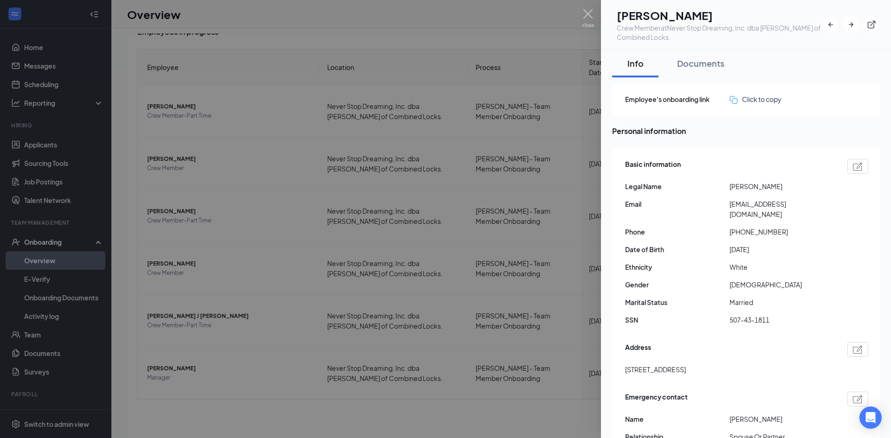
click at [654, 19] on h1 "[PERSON_NAME]" at bounding box center [718, 15] width 205 height 16
click at [655, 16] on h1 "[PERSON_NAME]" at bounding box center [718, 15] width 205 height 16
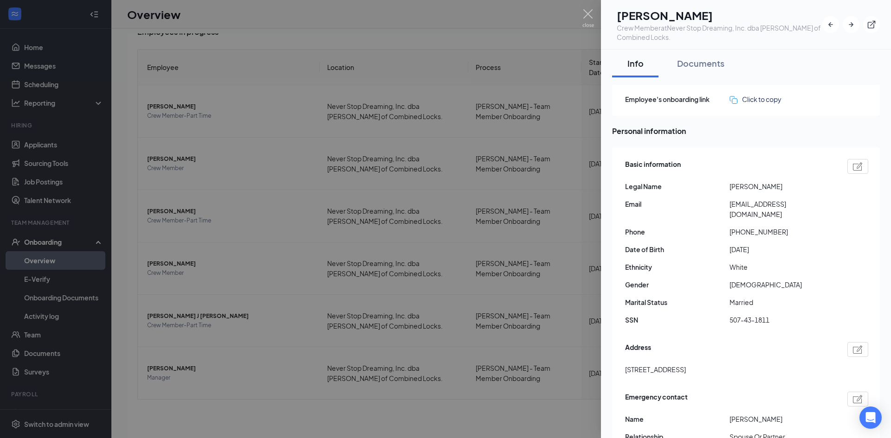
click at [706, 15] on h1 "[PERSON_NAME]" at bounding box center [718, 15] width 205 height 16
click at [746, 227] on span "[PHONE_NUMBER]" at bounding box center [781, 232] width 104 height 10
drag, startPoint x: 628, startPoint y: 360, endPoint x: 668, endPoint y: 365, distance: 39.7
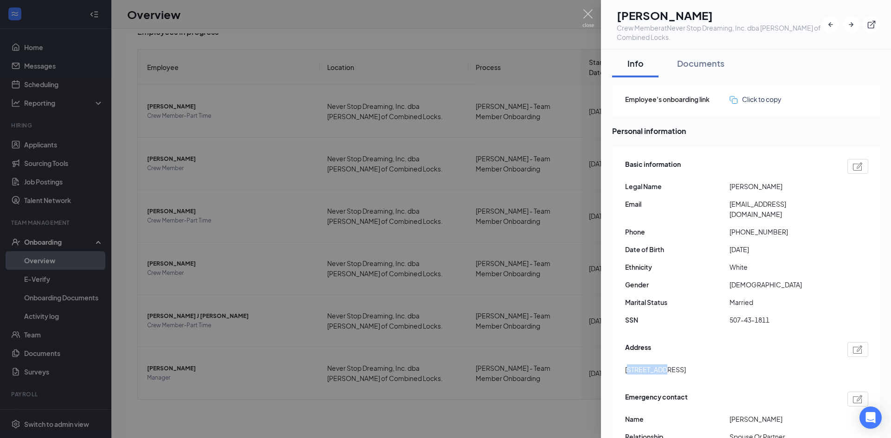
click at [668, 365] on span "[STREET_ADDRESS]" at bounding box center [655, 370] width 61 height 10
click at [663, 365] on div "Address [STREET_ADDRESS]" at bounding box center [746, 361] width 243 height 42
drag, startPoint x: 626, startPoint y: 361, endPoint x: 680, endPoint y: 360, distance: 54.3
click at [694, 368] on div "Address [STREET_ADDRESS]" at bounding box center [746, 361] width 243 height 42
click at [686, 365] on span "[STREET_ADDRESS]" at bounding box center [655, 370] width 61 height 10
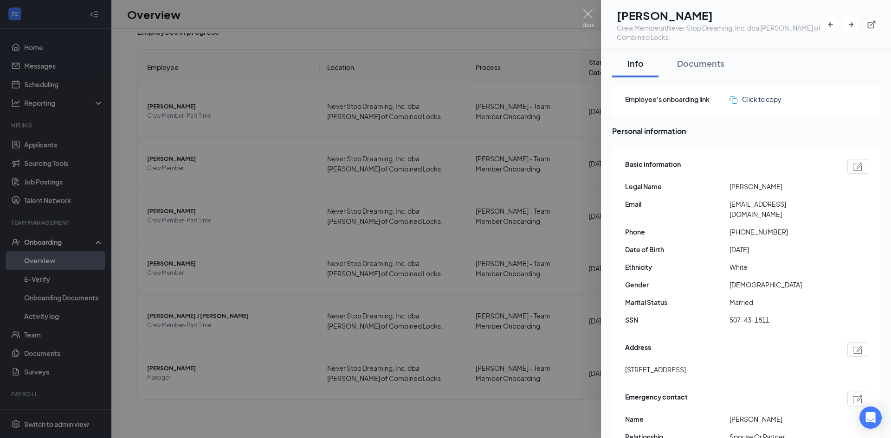
click at [686, 365] on span "[STREET_ADDRESS]" at bounding box center [655, 370] width 61 height 10
drag, startPoint x: 743, startPoint y: 361, endPoint x: 698, endPoint y: 363, distance: 45.1
click at [686, 365] on span "[STREET_ADDRESS]" at bounding box center [655, 370] width 61 height 10
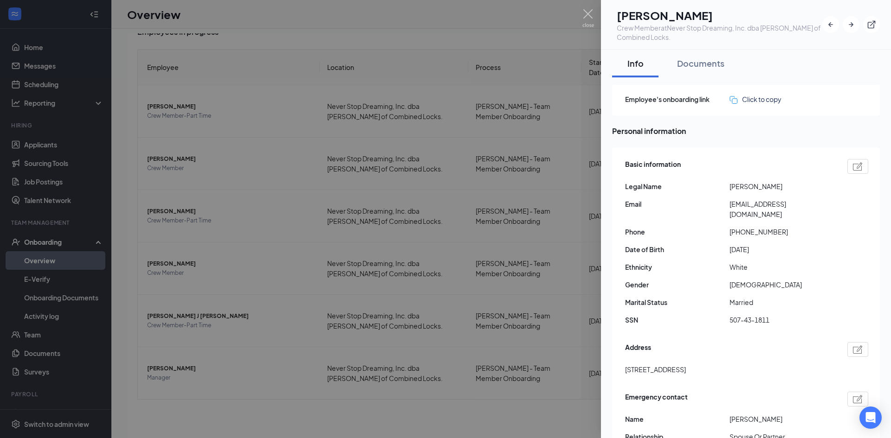
click at [686, 365] on span "[STREET_ADDRESS]" at bounding box center [655, 370] width 61 height 10
click at [739, 207] on span "[EMAIL_ADDRESS][DOMAIN_NAME]" at bounding box center [781, 209] width 104 height 20
click at [738, 203] on span "[EMAIL_ADDRESS][DOMAIN_NAME]" at bounding box center [781, 209] width 104 height 20
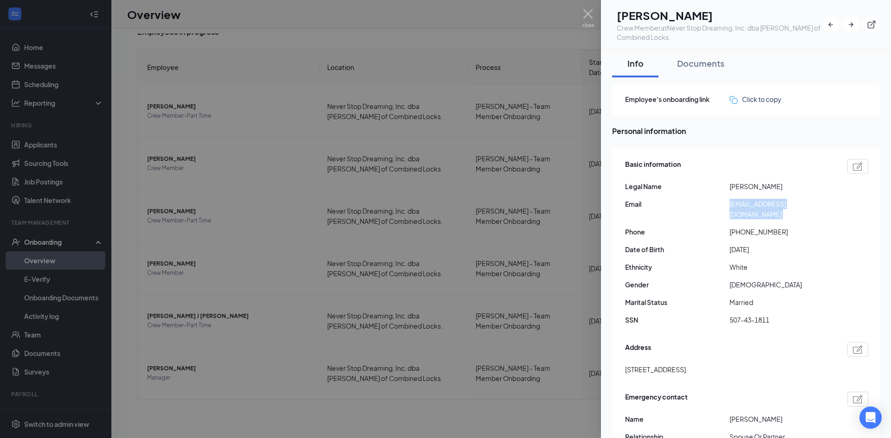
click at [738, 203] on span "[EMAIL_ADDRESS][DOMAIN_NAME]" at bounding box center [781, 209] width 104 height 20
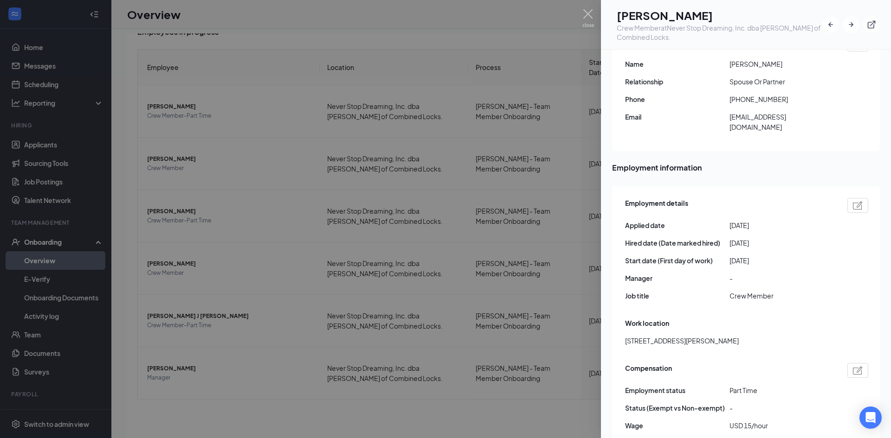
scroll to position [357, 0]
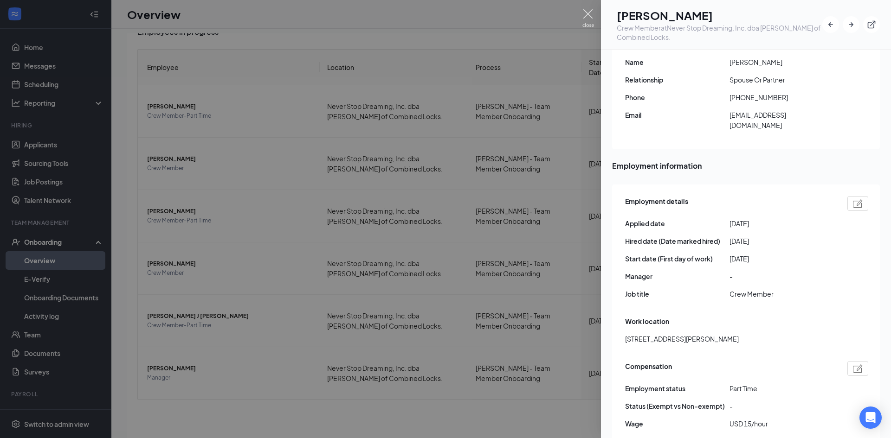
click at [587, 15] on img at bounding box center [588, 18] width 12 height 18
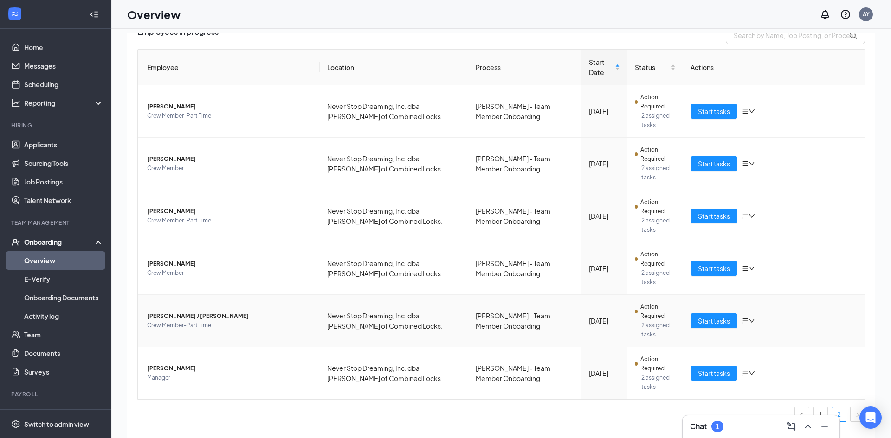
click at [171, 314] on span "[PERSON_NAME] J [PERSON_NAME]" at bounding box center [229, 316] width 165 height 9
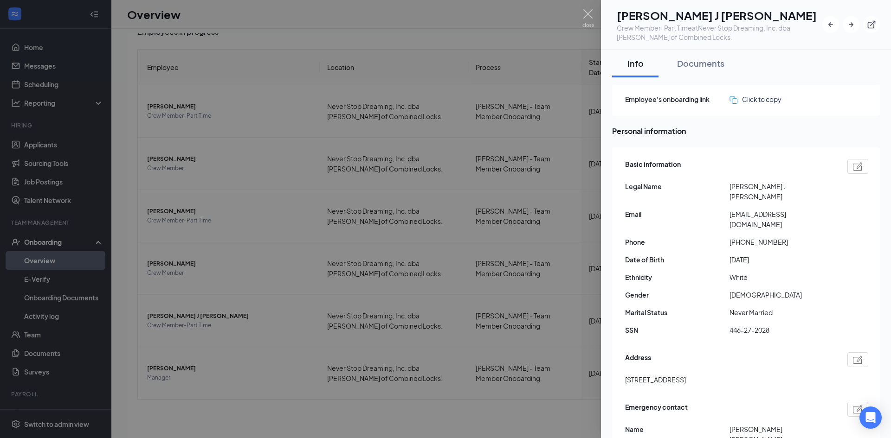
click at [658, 13] on h1 "[PERSON_NAME] J [PERSON_NAME]" at bounding box center [718, 15] width 205 height 16
click at [702, 21] on h1 "[PERSON_NAME] J [PERSON_NAME]" at bounding box center [718, 15] width 205 height 16
click at [757, 209] on span "[EMAIL_ADDRESS][DOMAIN_NAME]" at bounding box center [781, 219] width 104 height 20
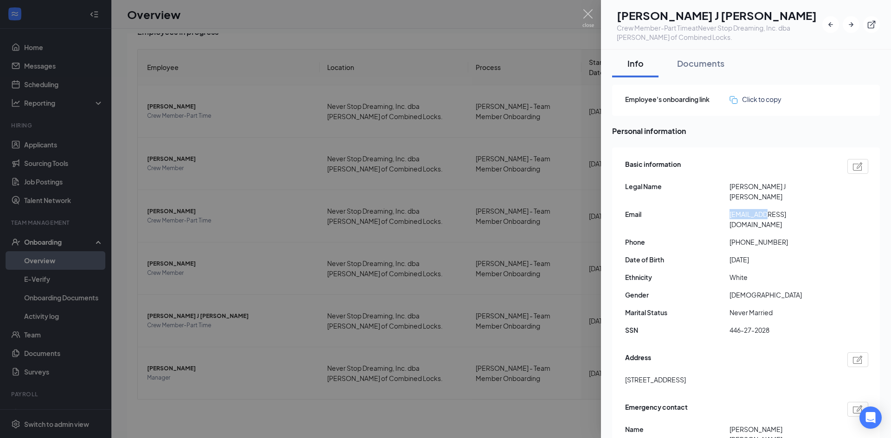
click at [757, 209] on span "[EMAIL_ADDRESS][DOMAIN_NAME]" at bounding box center [781, 219] width 104 height 20
click at [771, 209] on span "[EMAIL_ADDRESS][DOMAIN_NAME]" at bounding box center [781, 219] width 104 height 20
click at [758, 237] on span "[PHONE_NUMBER]" at bounding box center [781, 242] width 104 height 10
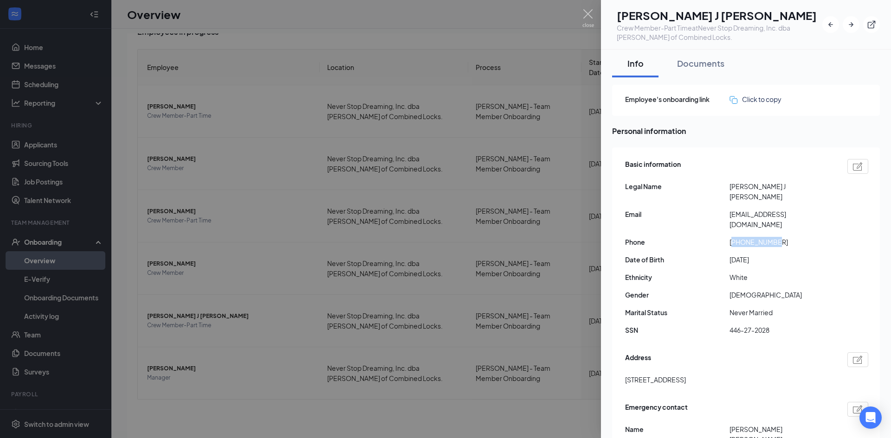
click at [758, 237] on span "[PHONE_NUMBER]" at bounding box center [781, 242] width 104 height 10
drag, startPoint x: 625, startPoint y: 362, endPoint x: 661, endPoint y: 363, distance: 36.7
click at [661, 375] on span "[STREET_ADDRESS]" at bounding box center [655, 380] width 61 height 10
click at [587, 13] on img at bounding box center [588, 18] width 12 height 18
